Goal: Information Seeking & Learning: Learn about a topic

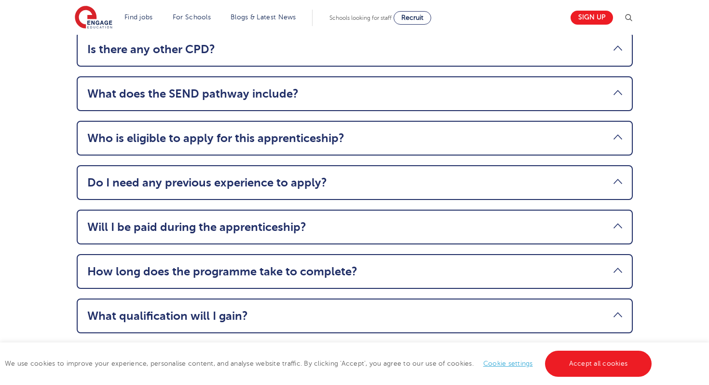
scroll to position [1282, 0]
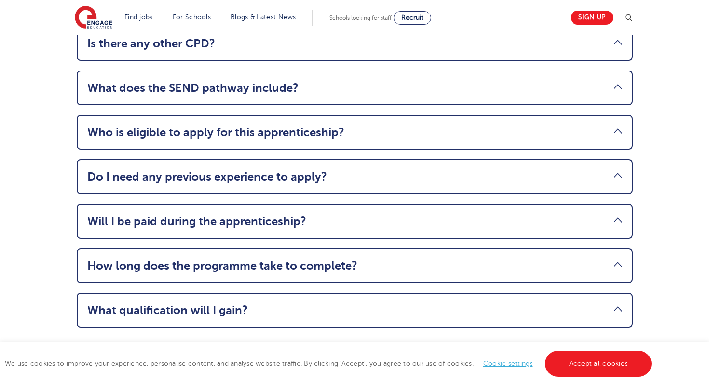
click at [190, 248] on li "How long does the programme take to complete? The apprenticeship runs for 12 mo…" at bounding box center [355, 265] width 556 height 35
click at [190, 259] on link "How long does the programme take to complete?" at bounding box center [354, 266] width 535 height 14
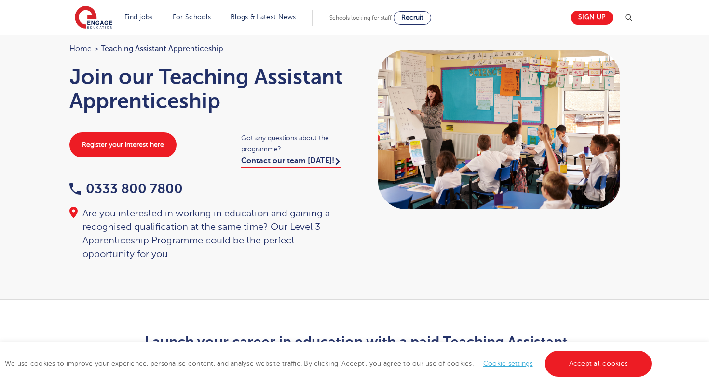
scroll to position [0, 0]
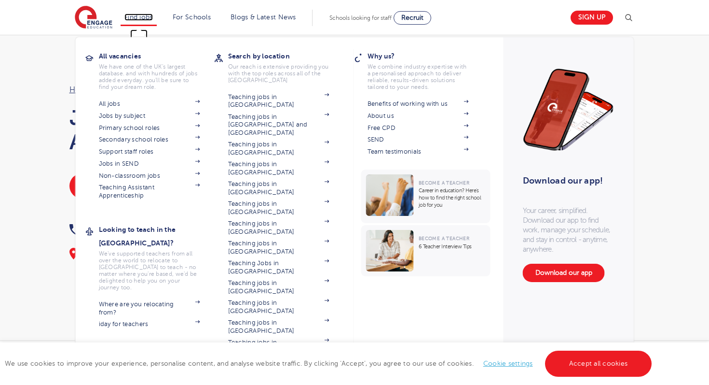
click at [144, 18] on link "Find jobs" at bounding box center [138, 17] width 28 height 7
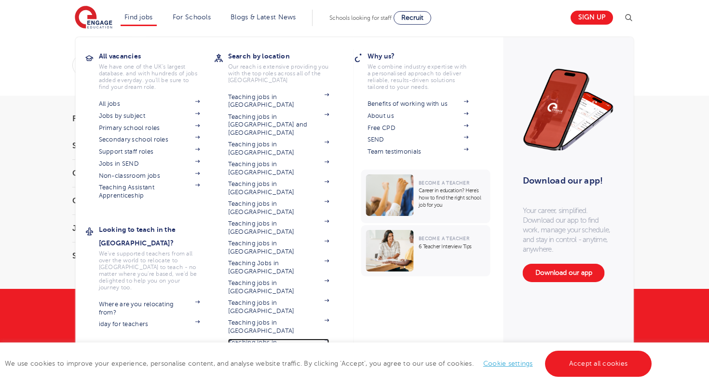
click at [266, 338] on link "Teaching jobs in [GEOGRAPHIC_DATA]" at bounding box center [278, 346] width 101 height 16
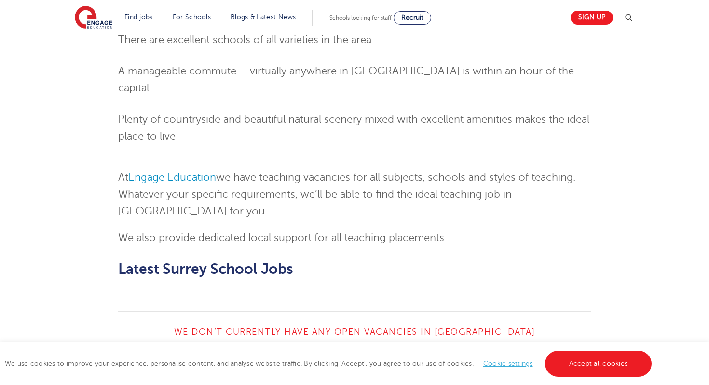
scroll to position [936, 0]
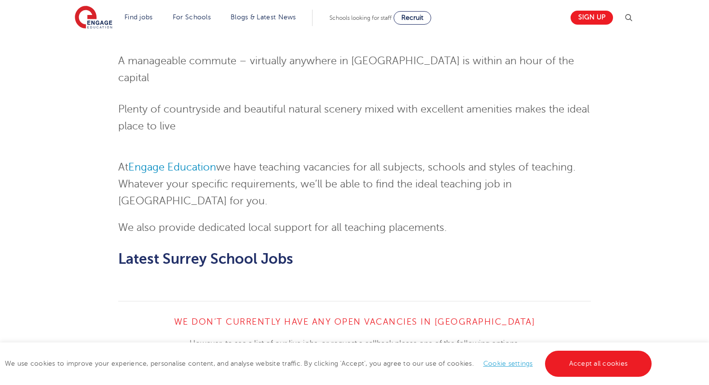
click at [209, 379] on link "View All Vacancies" at bounding box center [231, 388] width 121 height 18
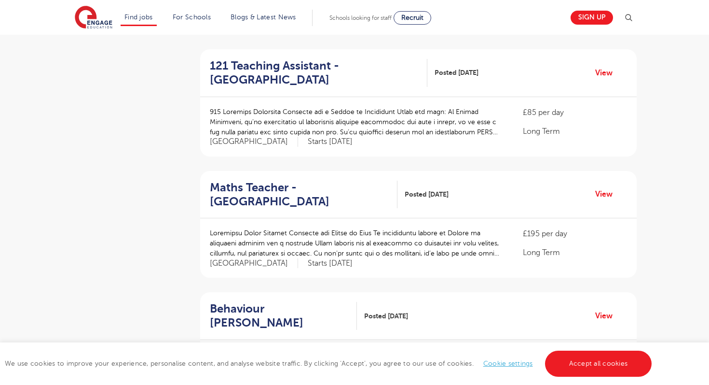
scroll to position [934, 0]
click at [276, 106] on p at bounding box center [357, 121] width 294 height 30
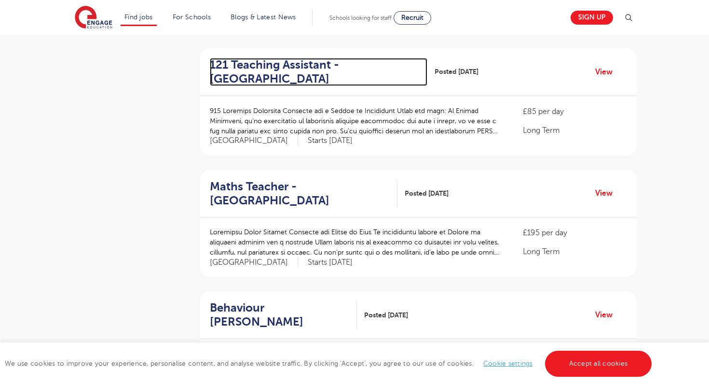
click at [271, 58] on h2 "121 Teaching Assistant - Wandsworth" at bounding box center [315, 72] width 210 height 28
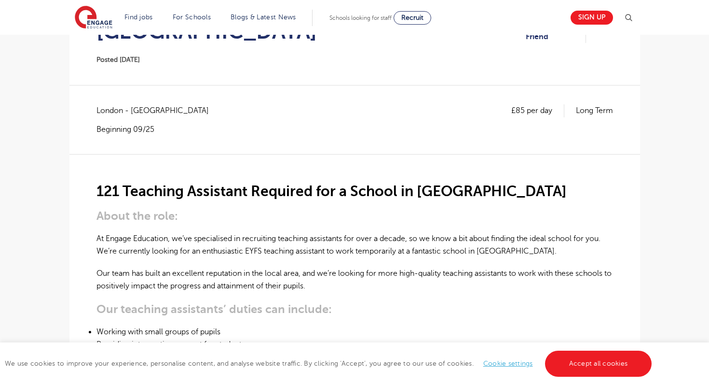
scroll to position [138, 0]
